Goal: Task Accomplishment & Management: Manage account settings

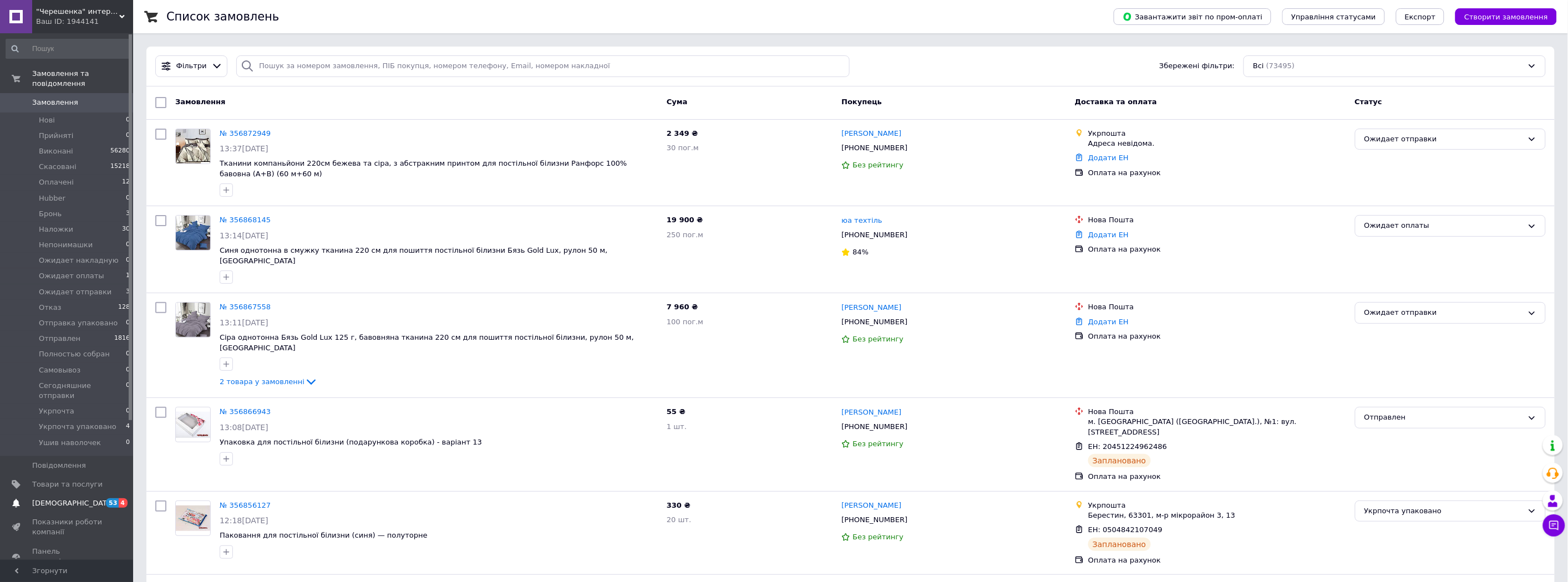
click at [73, 498] on span "[DEMOGRAPHIC_DATA]" at bounding box center [67, 503] width 70 height 10
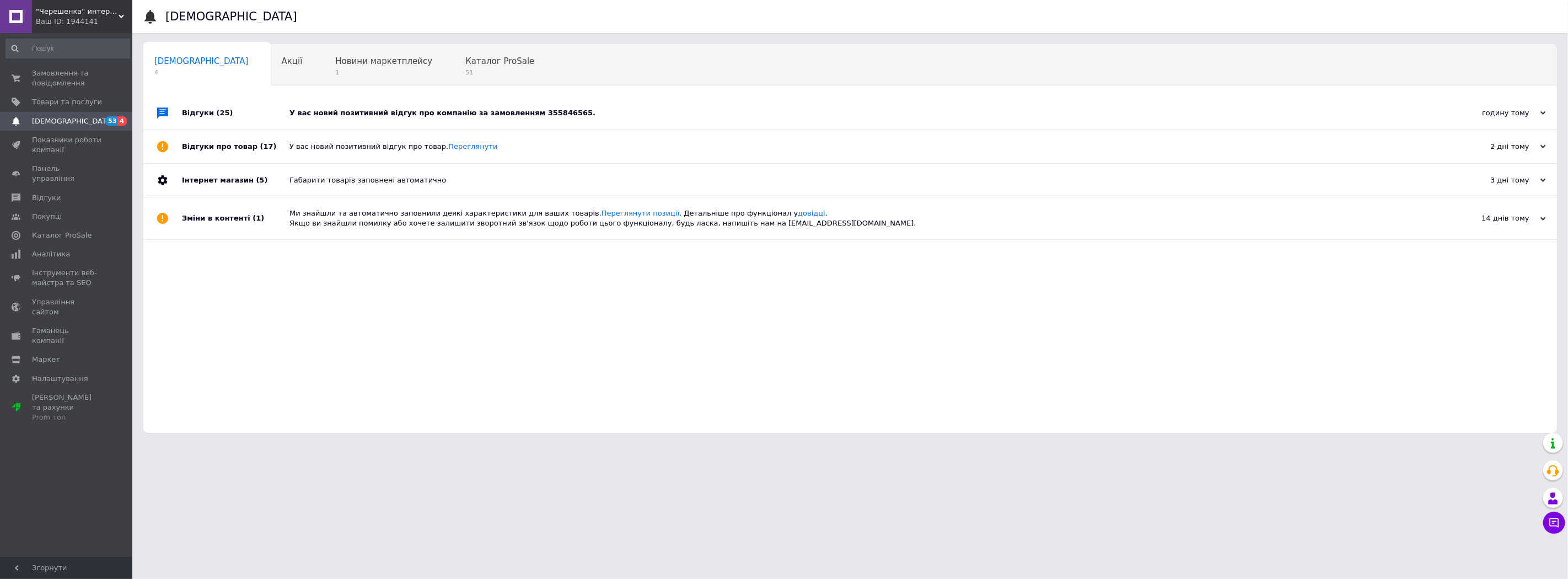
click at [492, 108] on div "У вас новий позитивний відгук про компанію за замовленням 355846565." at bounding box center [863, 113] width 1146 height 10
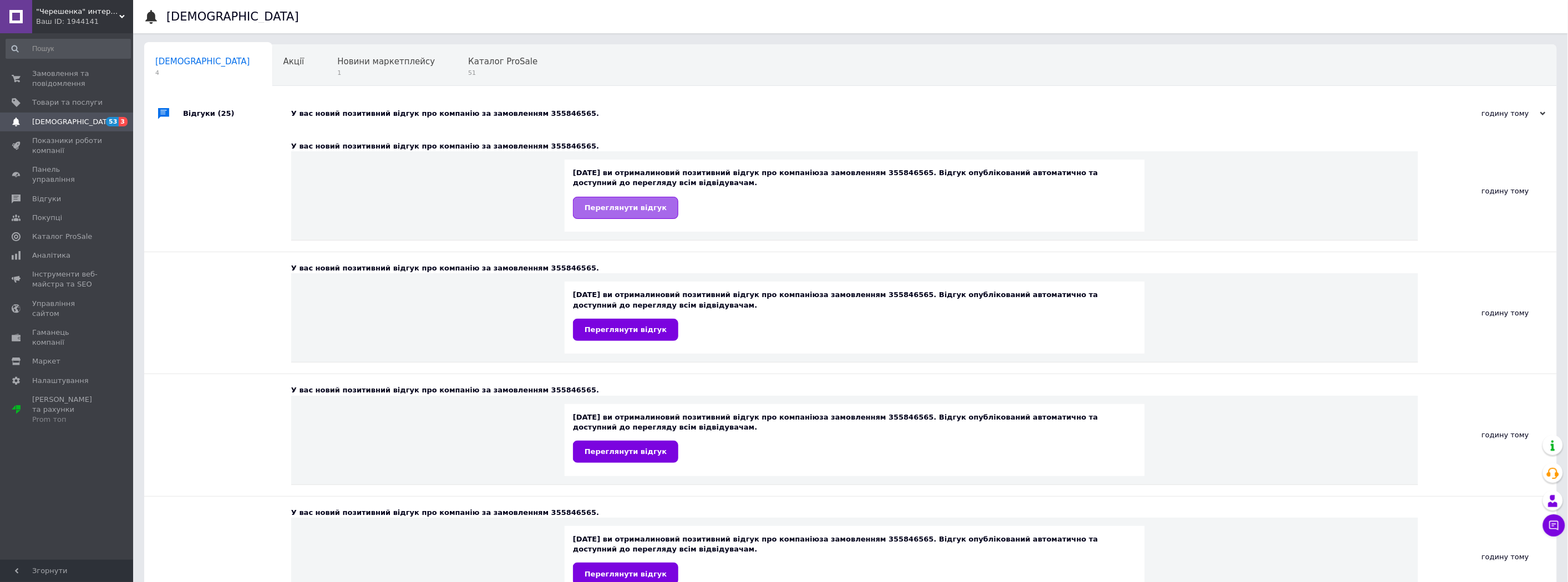
click at [619, 207] on span "Переглянути відгук" at bounding box center [626, 207] width 82 height 9
click at [87, 69] on span "Замовлення та повідомлення" at bounding box center [67, 78] width 70 height 20
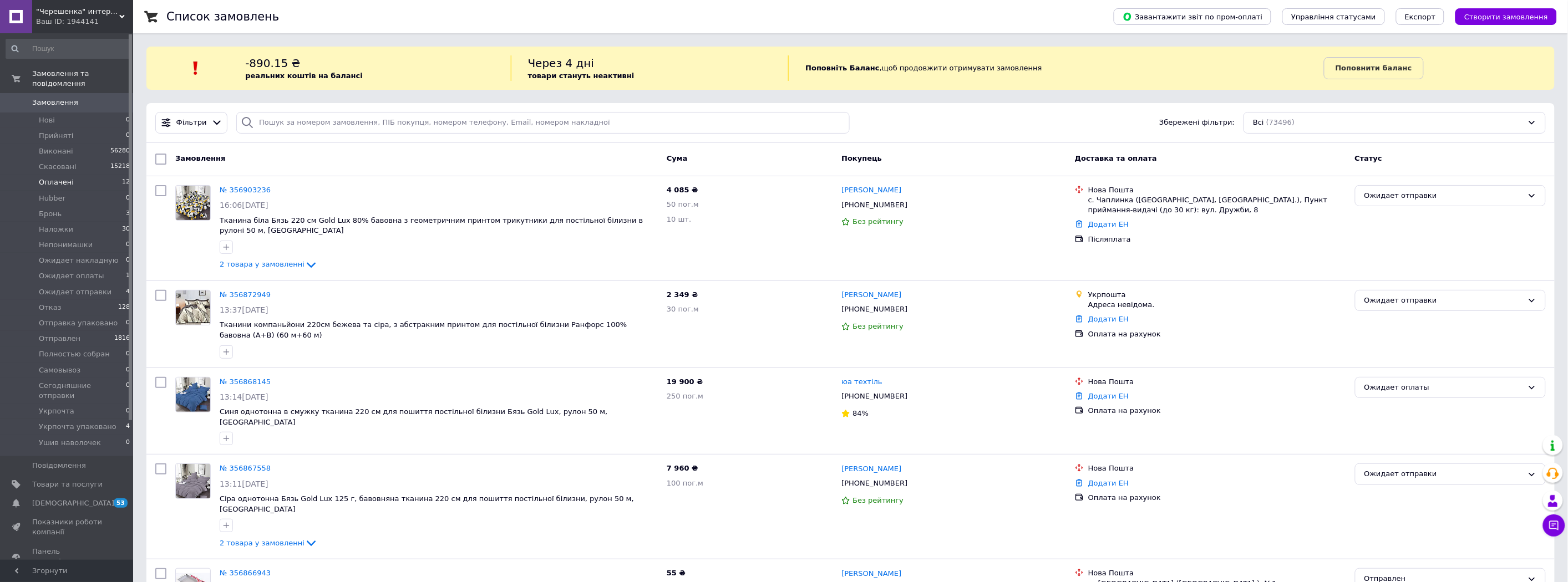
click at [80, 174] on li "Оплачені 12" at bounding box center [68, 182] width 137 height 15
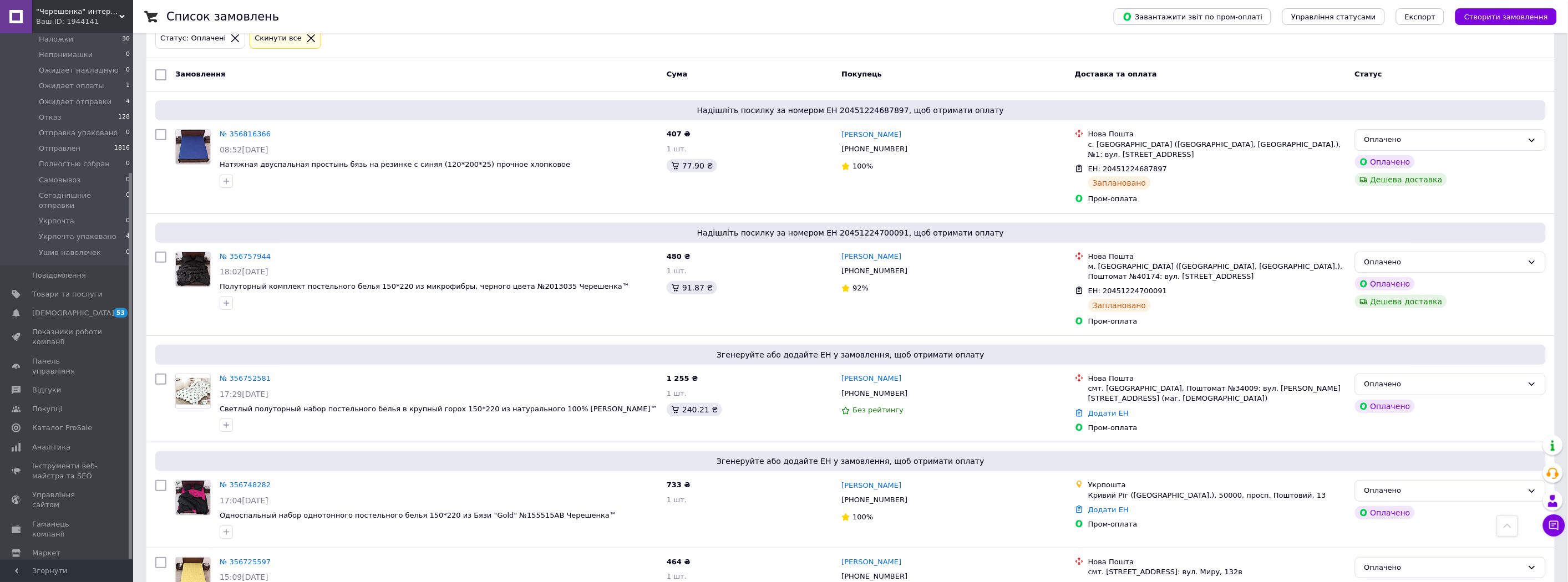
scroll to position [123, 0]
click at [62, 94] on li "Ожидает отправки 4" at bounding box center [68, 102] width 137 height 15
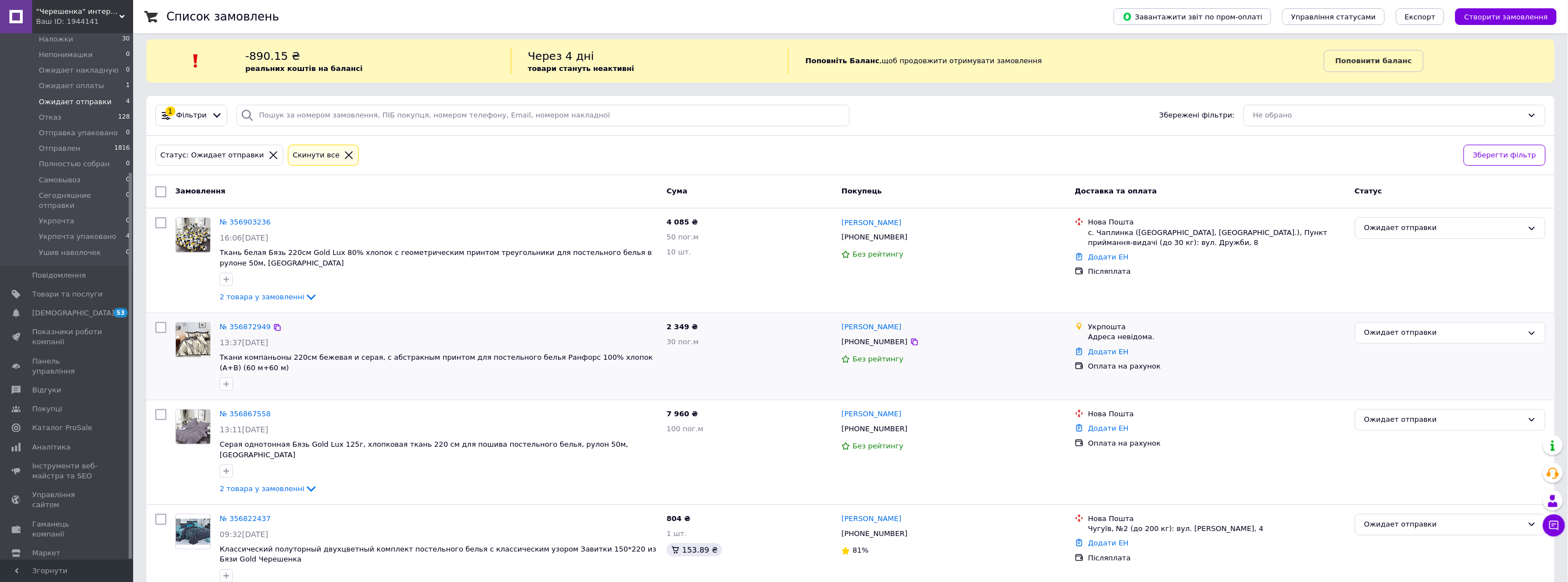
scroll to position [9, 0]
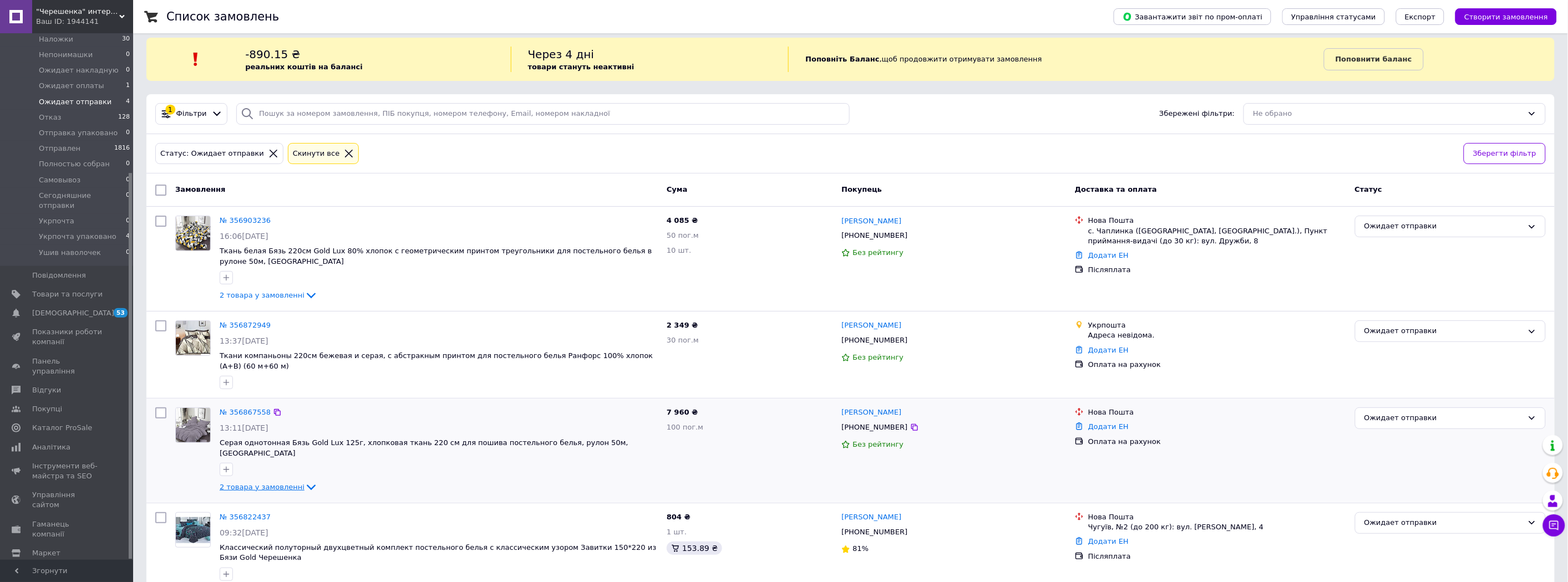
click at [261, 483] on span "2 товара у замовленні" at bounding box center [262, 487] width 85 height 9
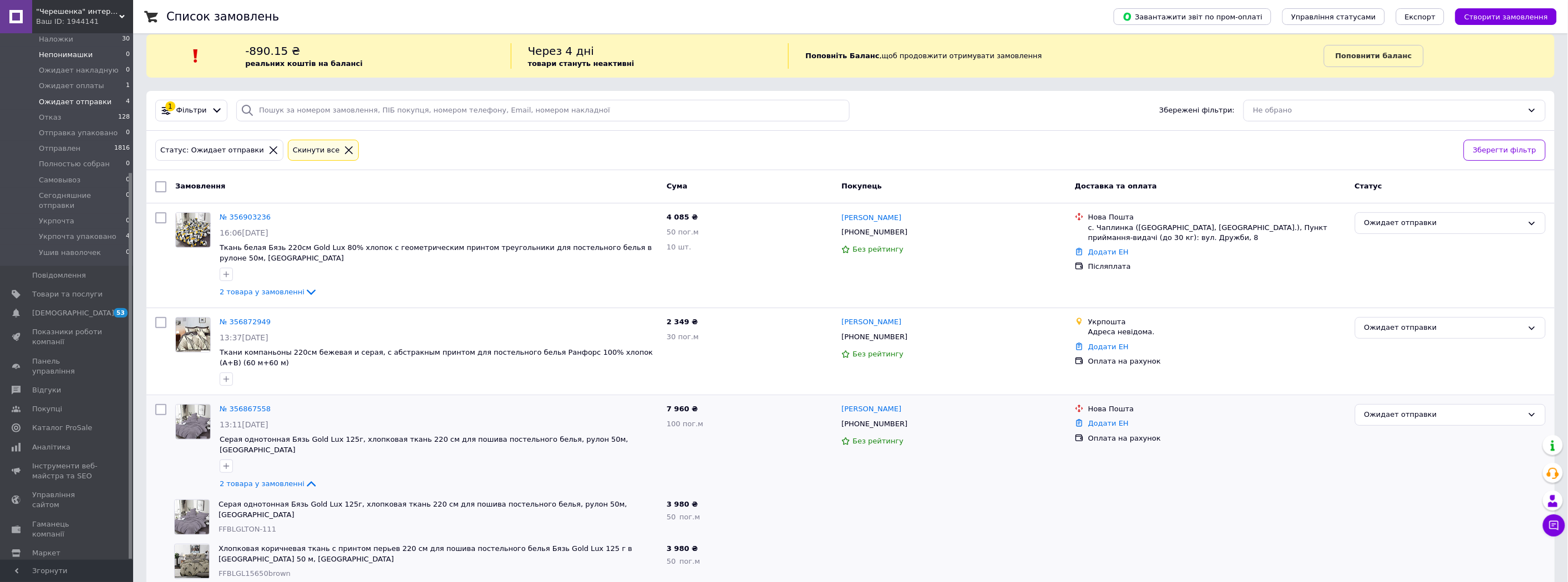
scroll to position [0, 0]
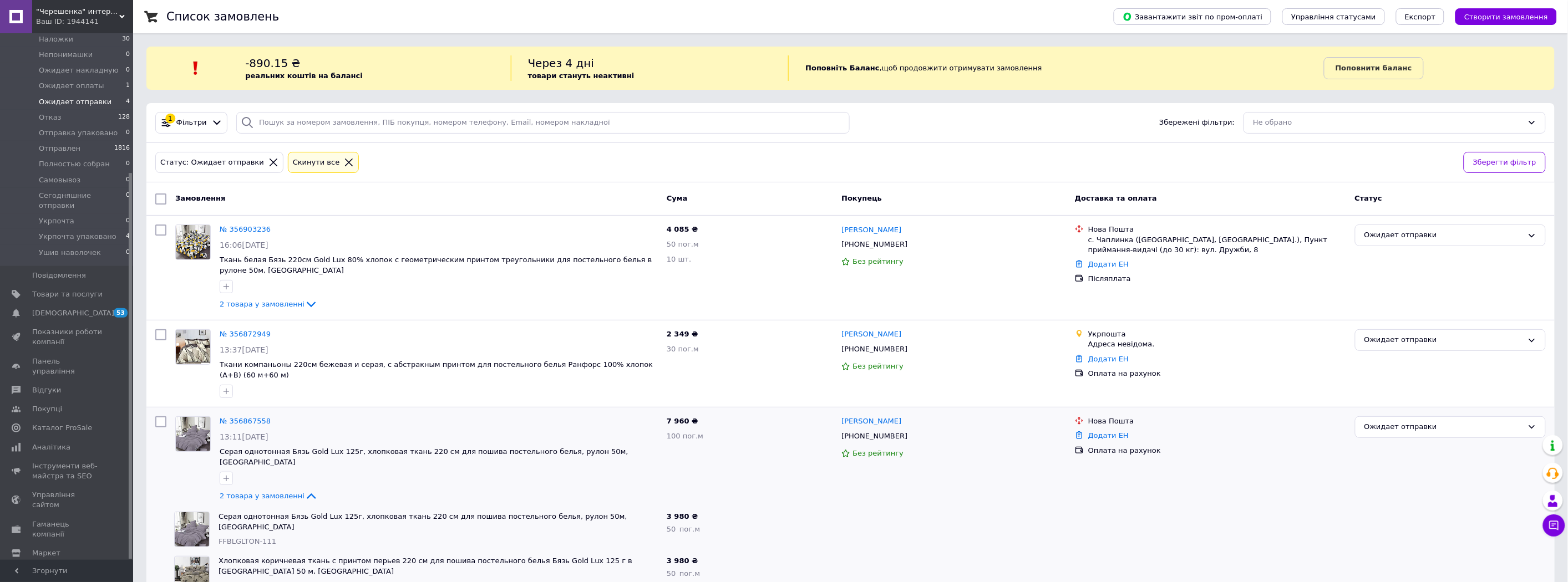
click at [344, 158] on icon at bounding box center [349, 162] width 10 height 10
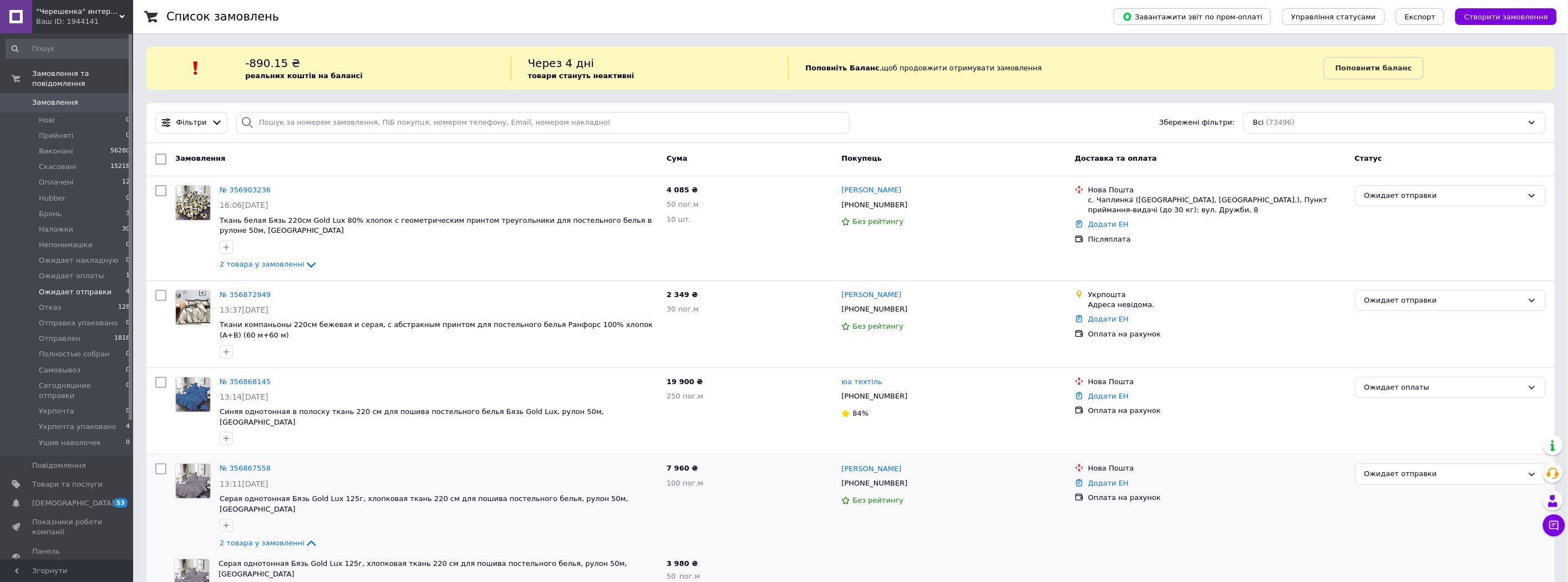
click at [62, 97] on span "Замовлення" at bounding box center [55, 102] width 46 height 10
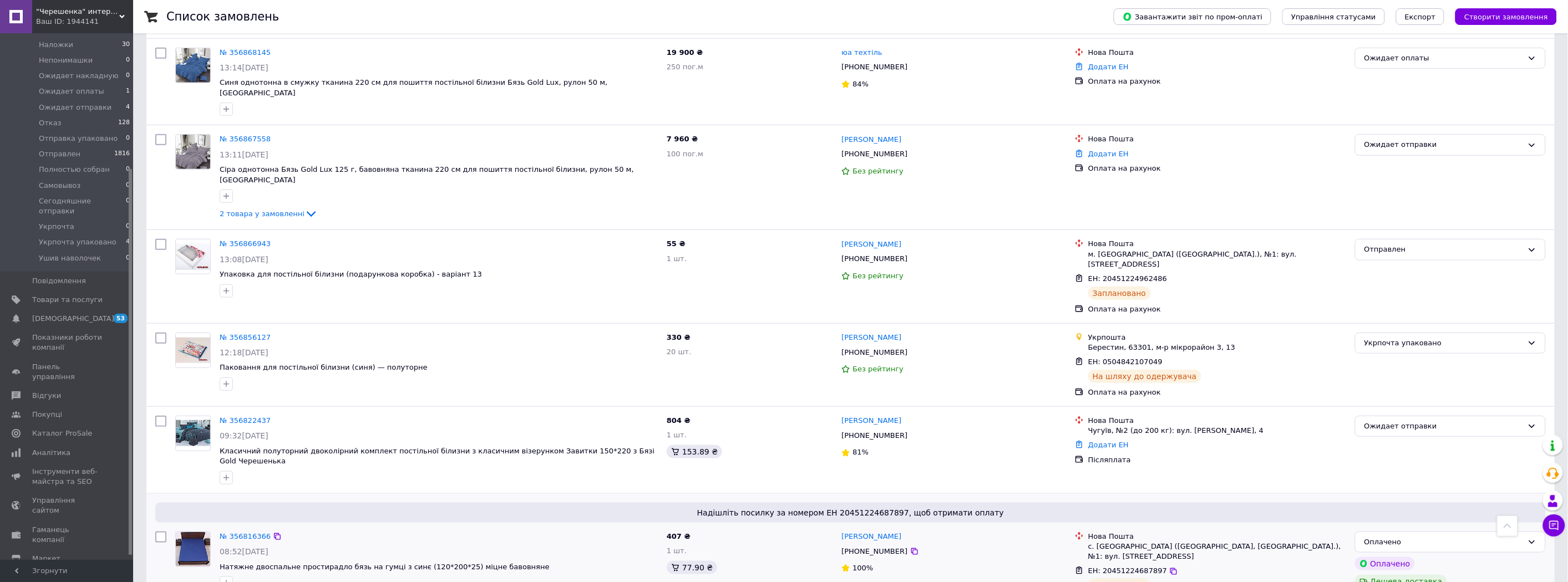
scroll to position [308, 0]
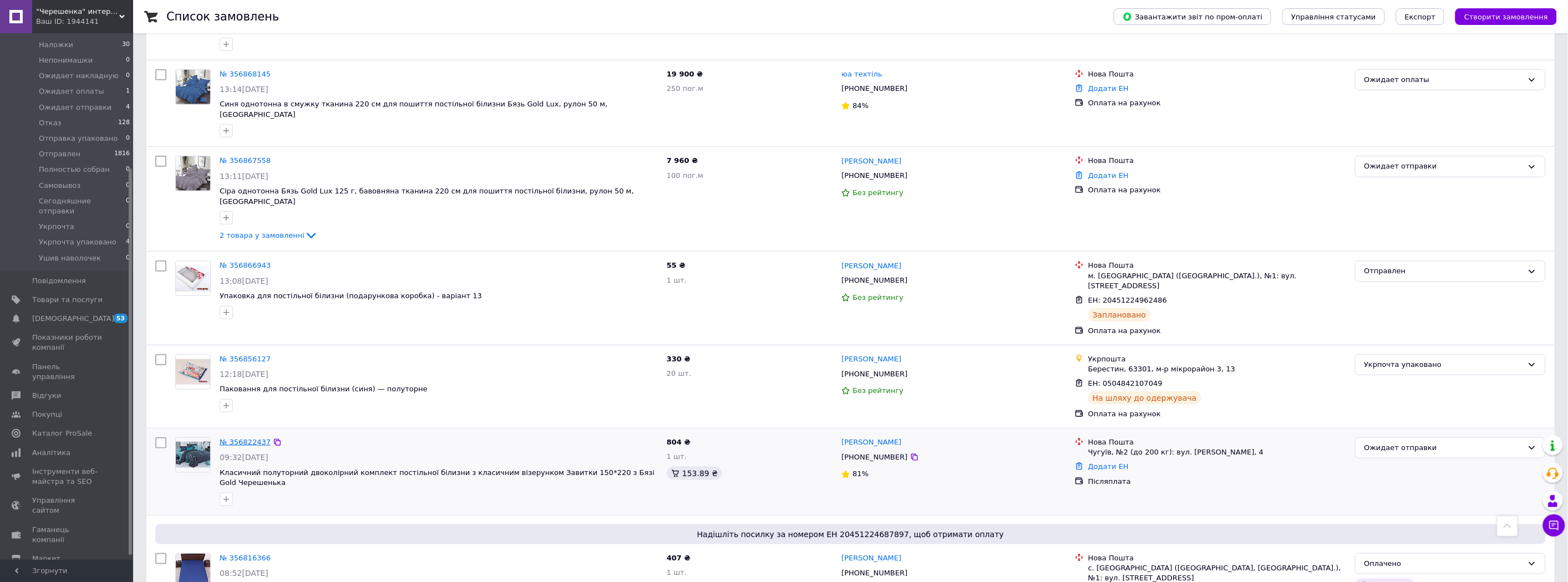
click at [239, 438] on link "№ 356822437" at bounding box center [245, 442] width 51 height 9
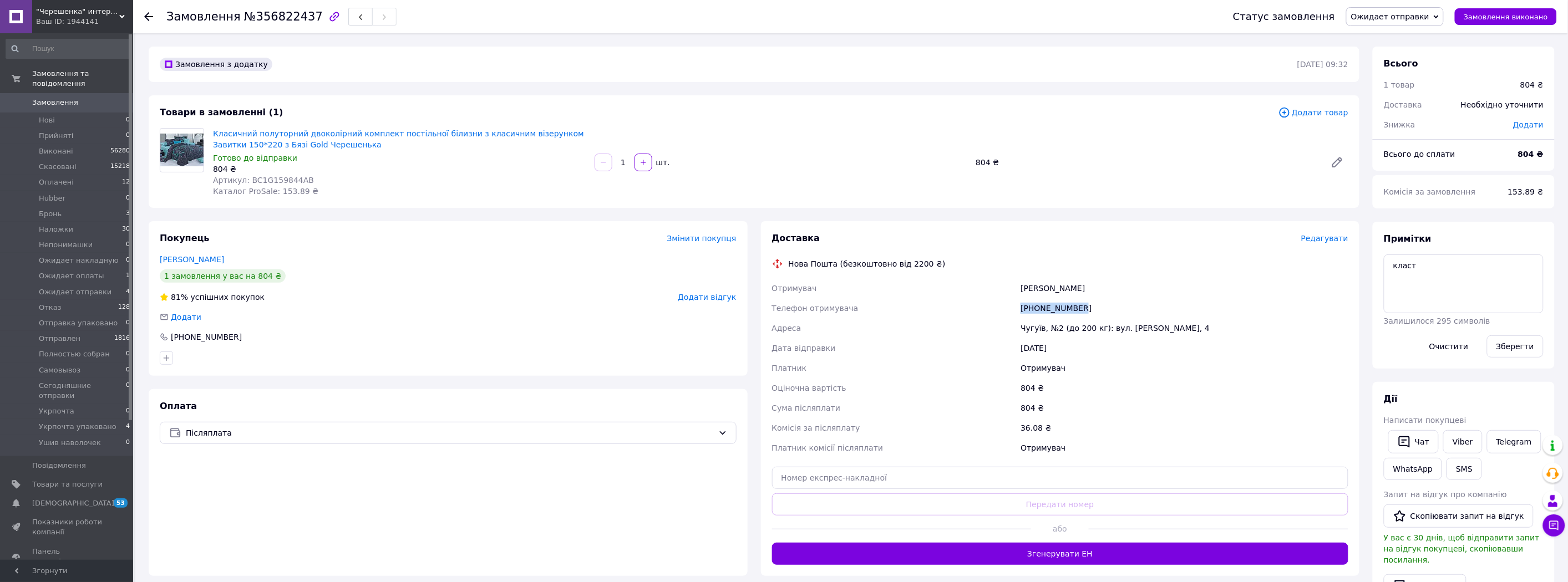
drag, startPoint x: 1104, startPoint y: 307, endPoint x: 1004, endPoint y: 303, distance: 100.1
click at [1004, 303] on div "Отримувач Пенечко Юля Телефон отримувача +380634058807 Адреса Чугуїв, №2 (до 20…" at bounding box center [1060, 368] width 581 height 179
copy div "Телефон отримувача +380634058807"
drag, startPoint x: 1090, startPoint y: 291, endPoint x: 970, endPoint y: 282, distance: 120.3
click at [970, 282] on div "Отримувач Пенечко Юля Телефон отримувача +380634058807 Адреса Чугуїв, №2 (до 20…" at bounding box center [1060, 368] width 581 height 179
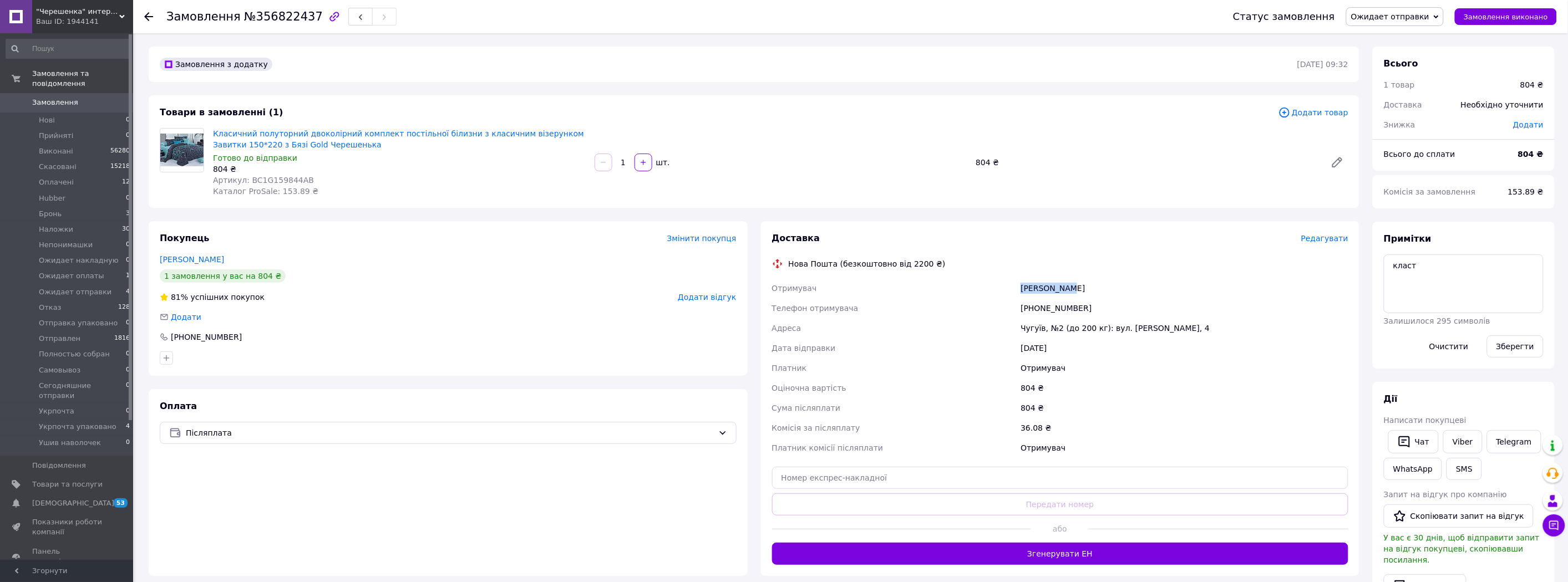
copy div "Отримувач Пенечко Юля"
click at [862, 482] on input "text" at bounding box center [1060, 478] width 577 height 22
paste input "20451225298174"
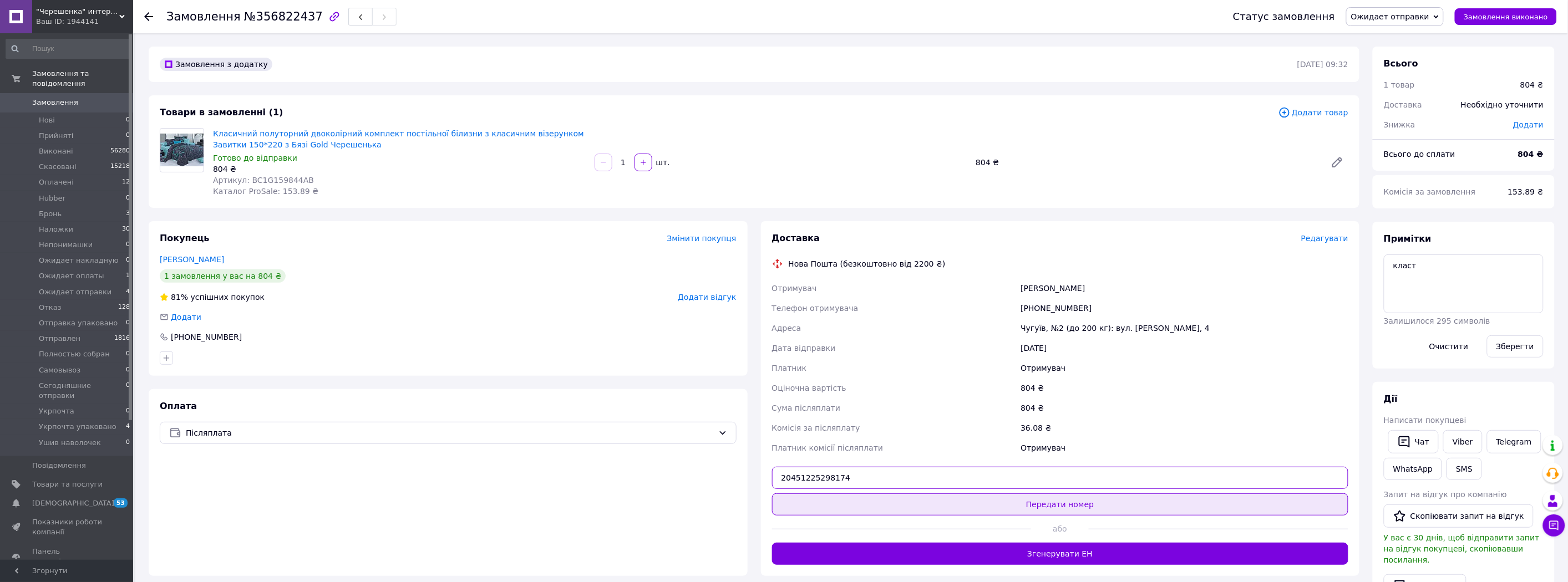
type input "20451225298174"
click at [845, 503] on button "Передати номер" at bounding box center [1060, 504] width 577 height 22
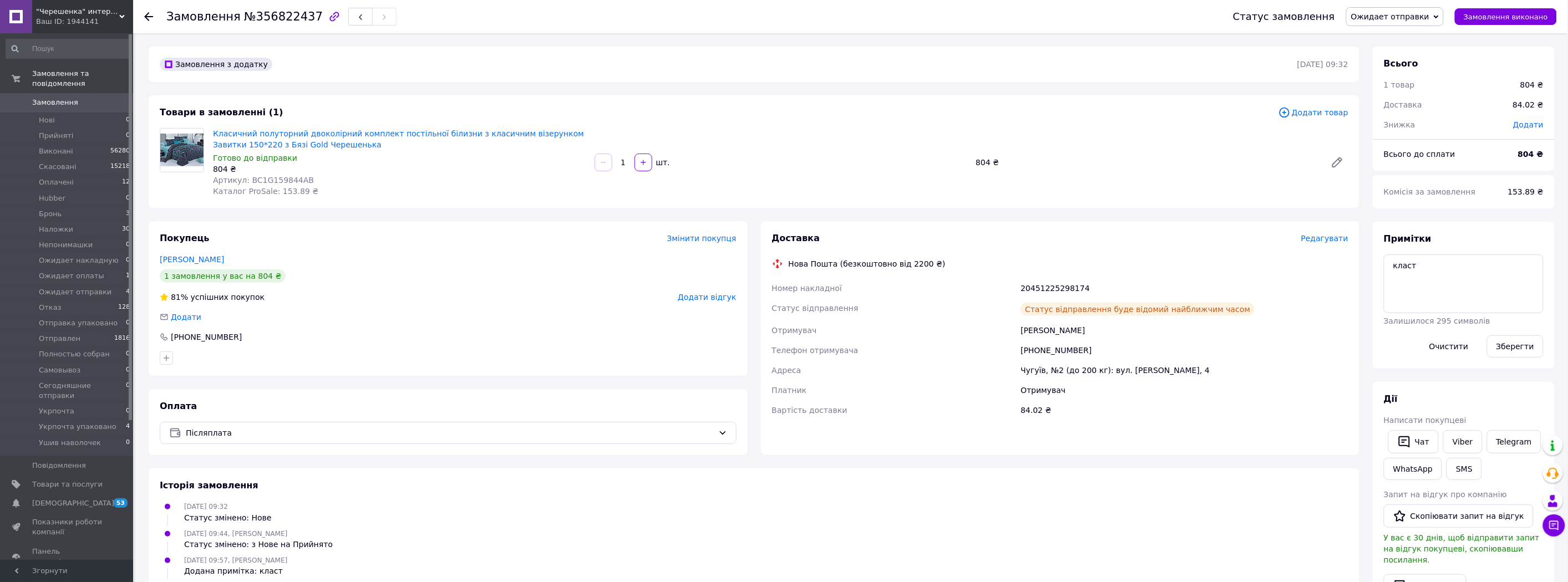
click at [52, 100] on link "Замовлення 0" at bounding box center [68, 102] width 137 height 19
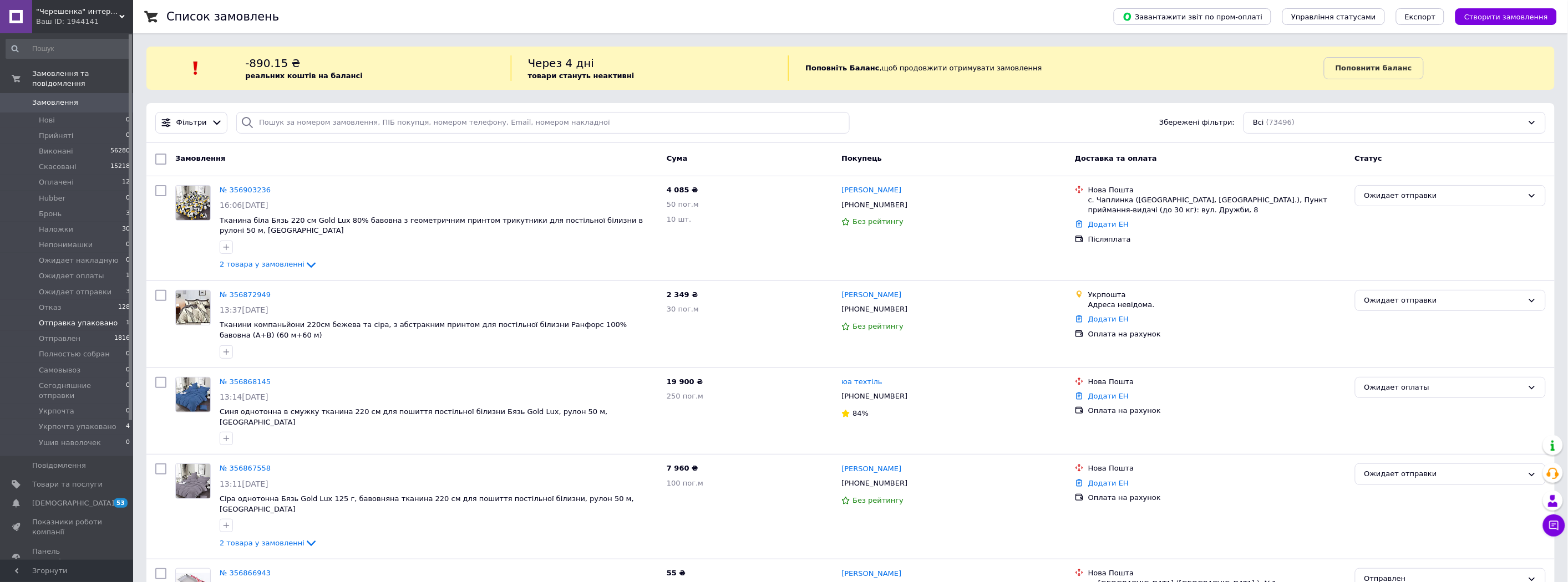
click at [61, 318] on span "Отправка упаковано" at bounding box center [78, 323] width 79 height 10
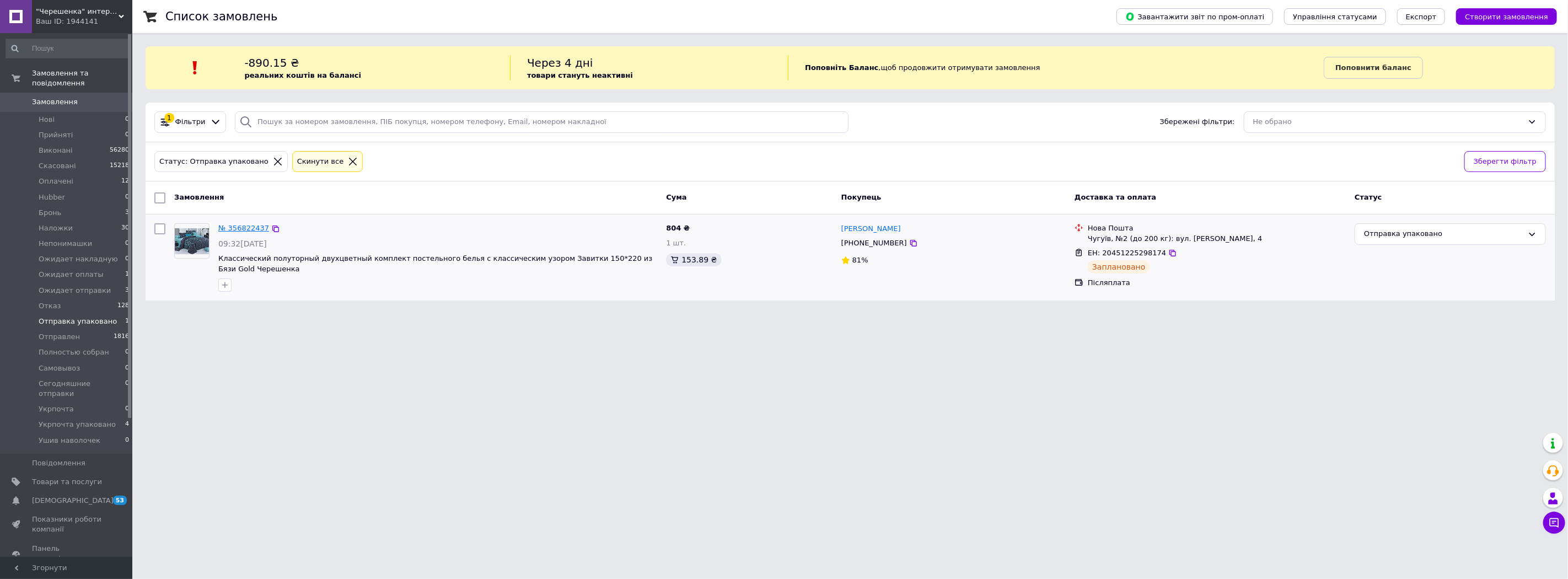
click at [245, 231] on link "№ 356822437" at bounding box center [243, 228] width 51 height 9
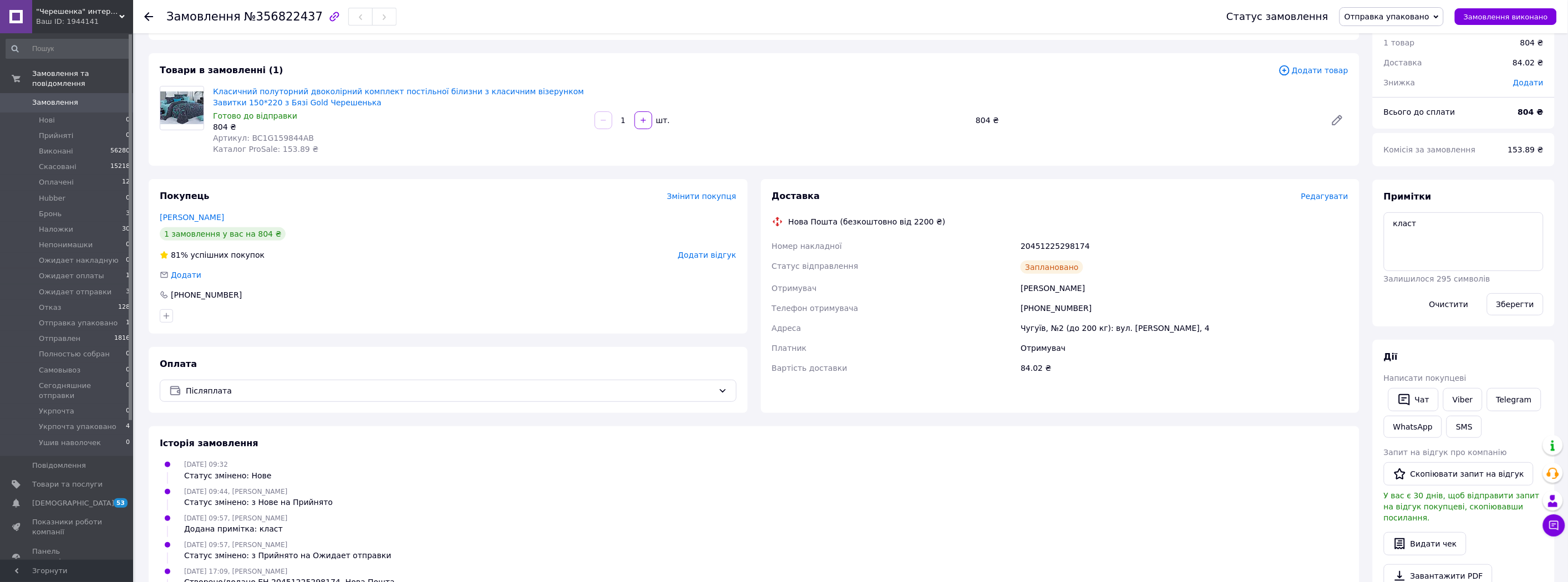
scroll to position [29, 0]
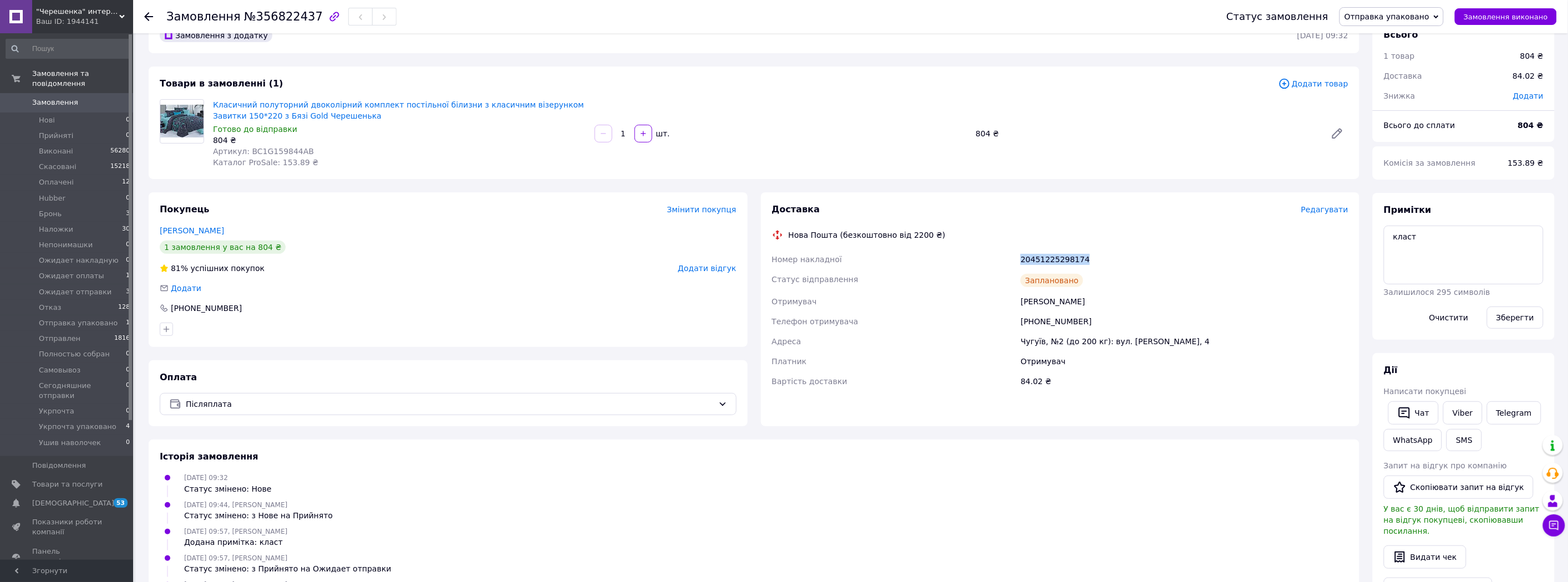
drag, startPoint x: 1101, startPoint y: 262, endPoint x: 950, endPoint y: 262, distance: 151.0
click at [950, 262] on div "Номер накладної 20451225298174 Статус відправлення Заплановано Отримувач Пенечк…" at bounding box center [1060, 321] width 581 height 142
copy div "Номер накладної 20451225298174"
click at [1460, 446] on button "SMS" at bounding box center [1464, 440] width 36 height 22
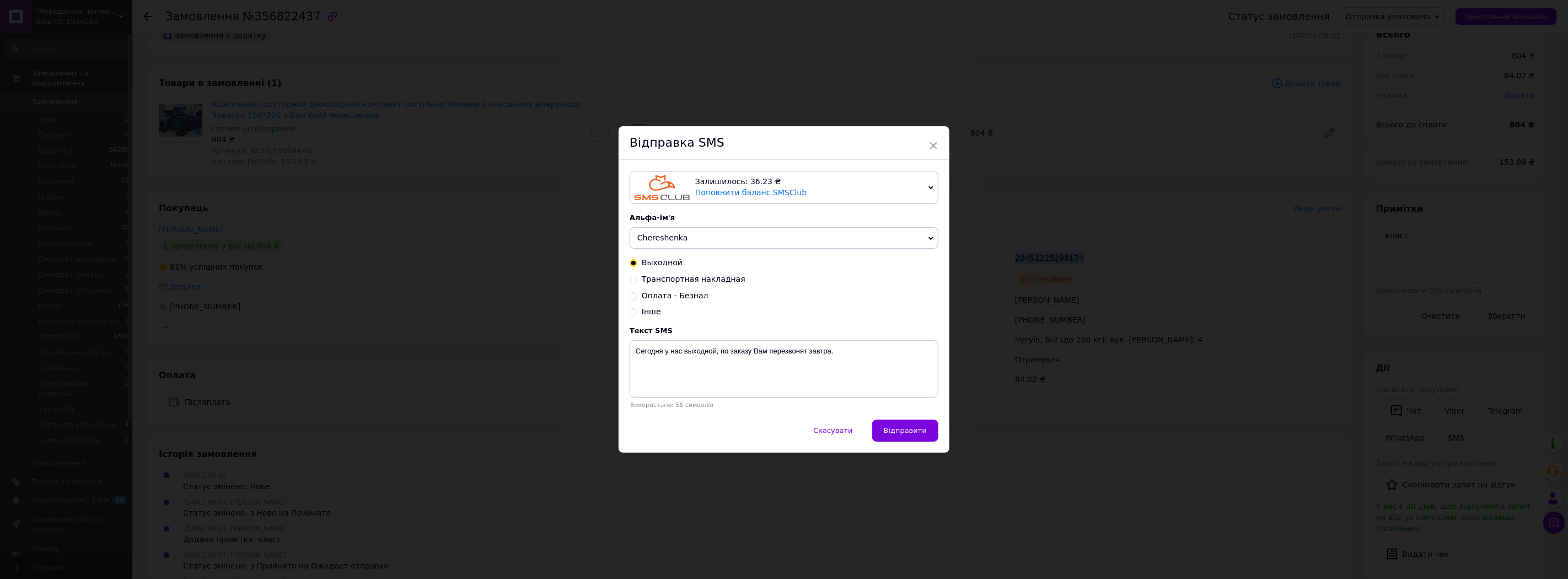
click at [690, 284] on span "Транспортная накладная" at bounding box center [693, 279] width 103 height 9
click at [637, 282] on input "Транспортная накладная" at bounding box center [633, 278] width 8 height 8
radio input "true"
radio input "false"
click at [710, 354] on textarea "Vasha nakladnaya XXXXXXXXXX Nash telefon: +38 (097) 249-96-28" at bounding box center [783, 369] width 309 height 57
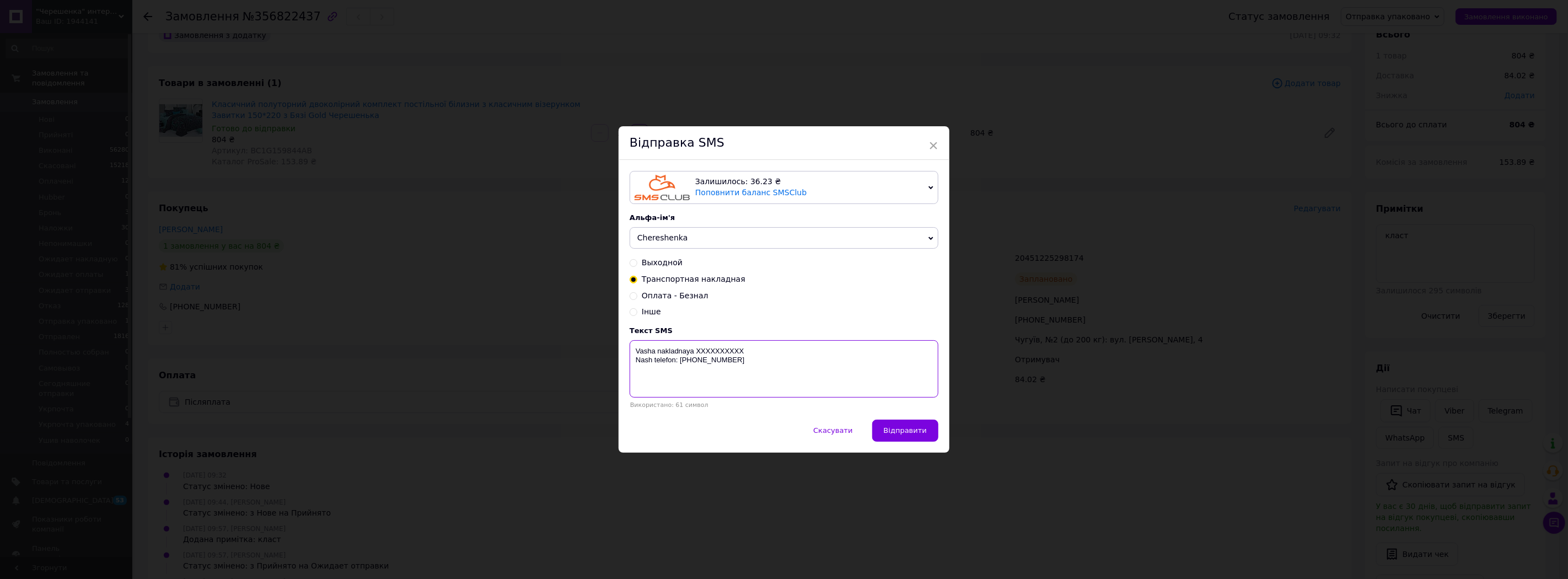
click at [710, 354] on textarea "Vasha nakladnaya XXXXXXXXXX Nash telefon: +38 (097) 249-96-28" at bounding box center [783, 369] width 309 height 57
paste textarea "20451225298174"
click at [635, 360] on textarea "Vasha nakladnaya 20451225298174 Nash telefon: +38 (097) 249-96-28" at bounding box center [783, 369] width 309 height 57
type textarea "Vasha nakladnaya 20451225298174 Nash telefon: +38 (097) 249-96-28"
click at [915, 447] on div "Скасувати   Відправити" at bounding box center [783, 436] width 331 height 33
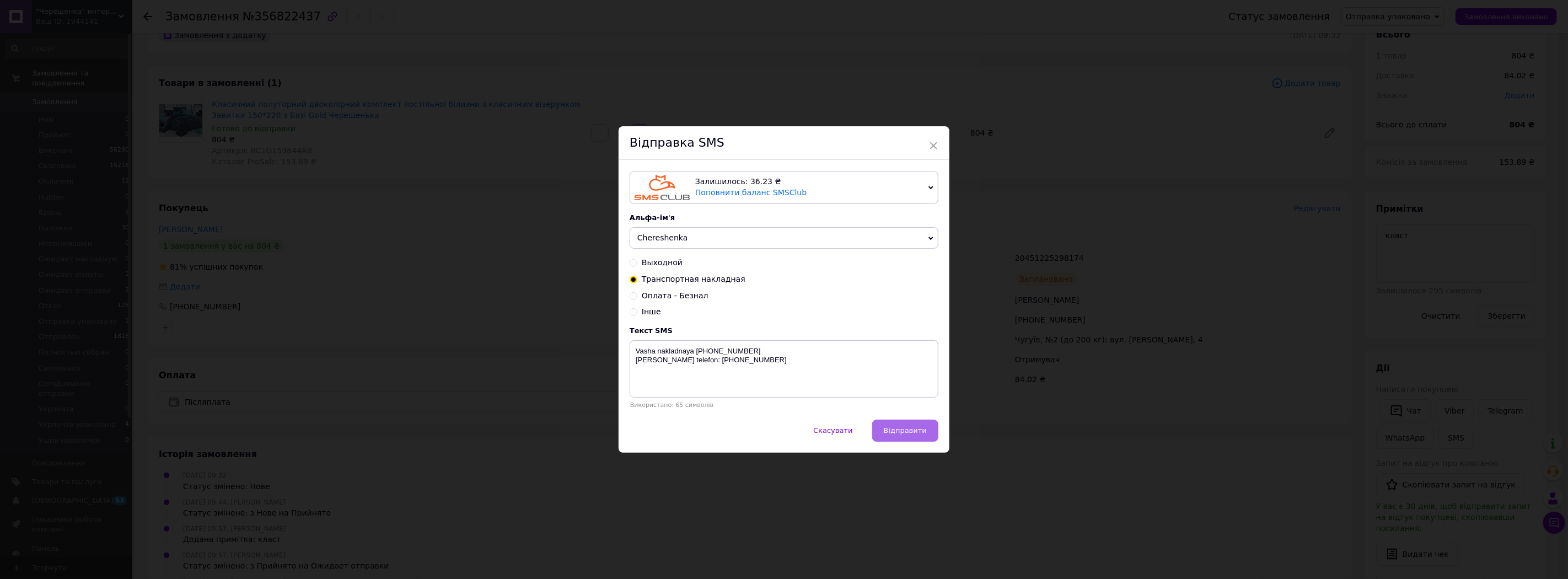
click at [913, 434] on span "Відправити" at bounding box center [905, 430] width 43 height 9
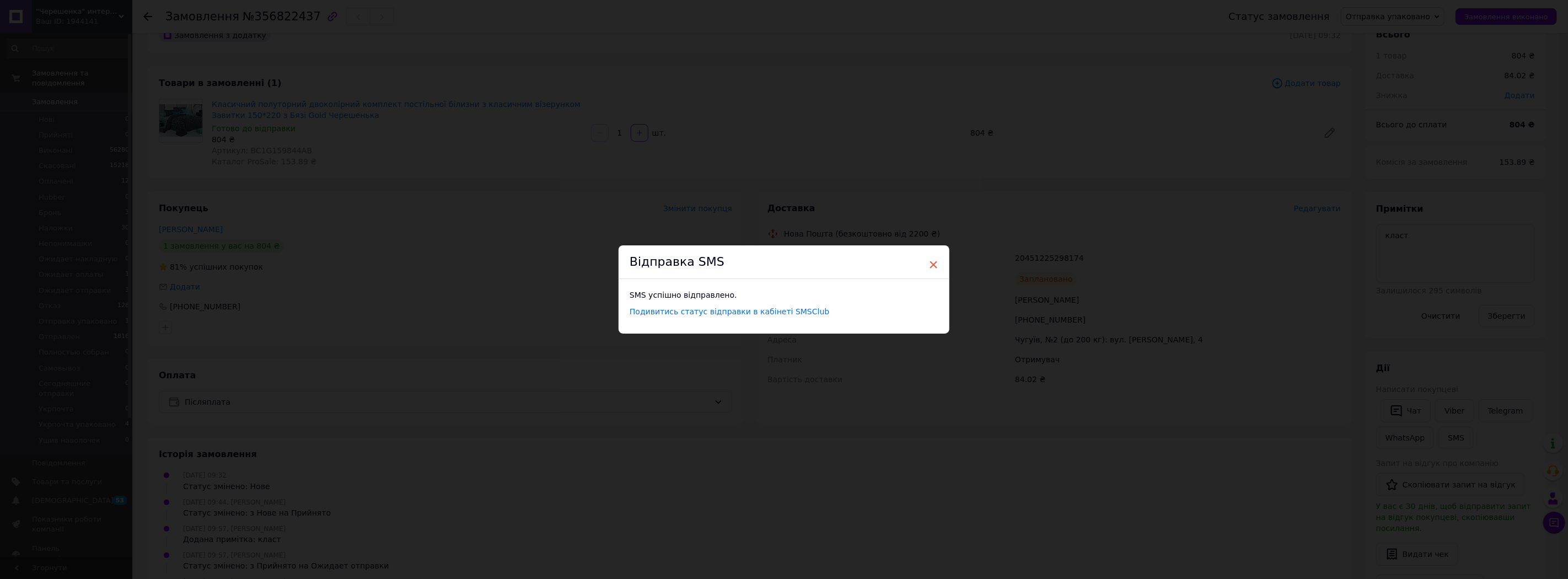
click at [929, 262] on span "×" at bounding box center [933, 264] width 10 height 19
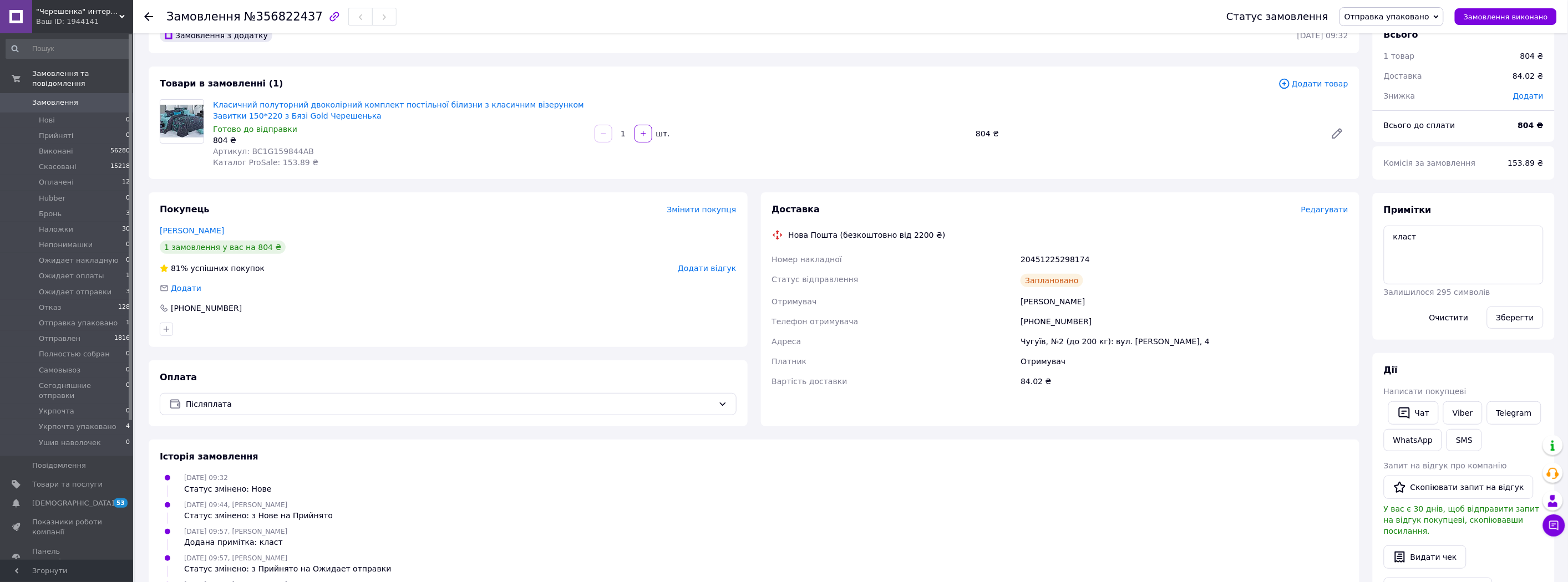
click at [1395, 17] on span "Отправка упаковано" at bounding box center [1387, 17] width 85 height 9
click at [1403, 80] on li "Наложки" at bounding box center [1391, 76] width 103 height 17
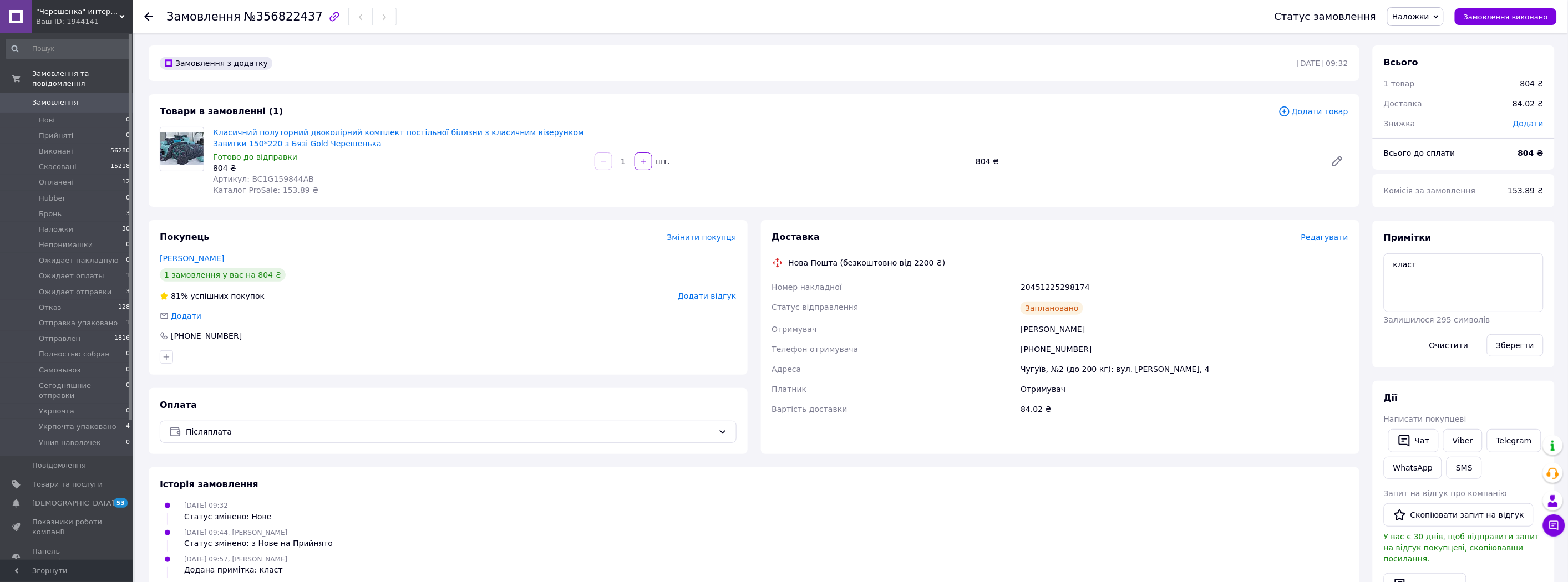
scroll to position [0, 0]
click at [57, 97] on span "Замовлення" at bounding box center [55, 102] width 46 height 10
